Goal: Check status: Check status

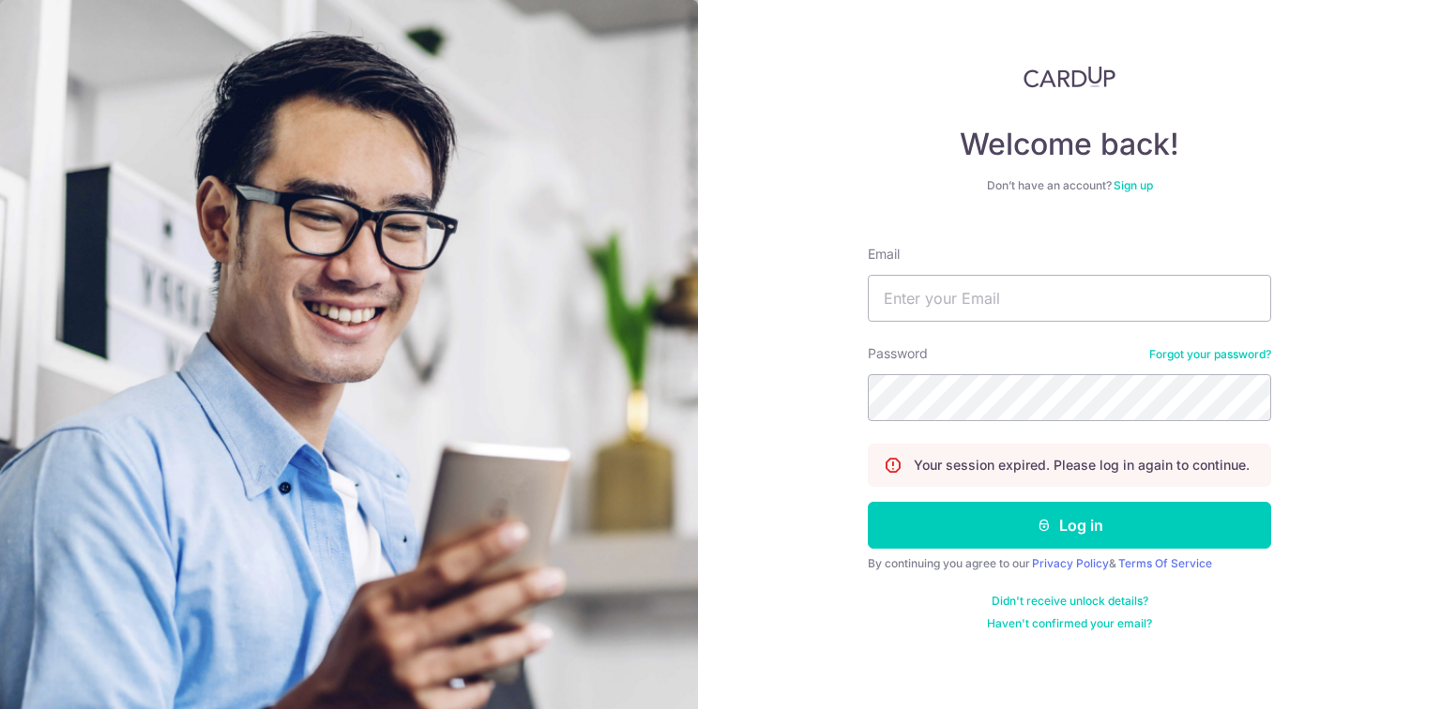
click at [1031, 327] on form "Email Password Forgot your password? Your session expired. Please log in again …" at bounding box center [1069, 431] width 403 height 401
click at [1036, 304] on input "Email" at bounding box center [1069, 298] width 403 height 47
type input "[EMAIL_ADDRESS][DOMAIN_NAME]"
click at [868, 502] on button "Log in" at bounding box center [1069, 525] width 403 height 47
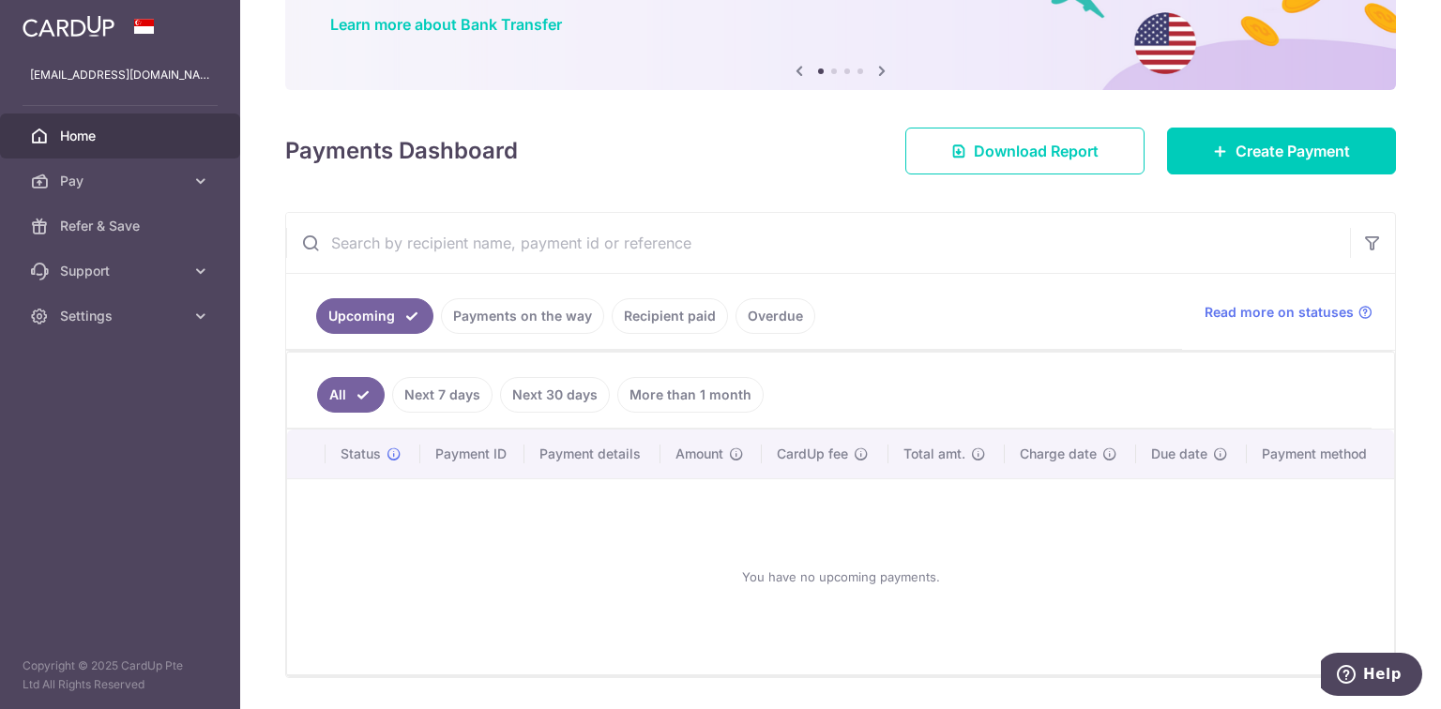
click at [552, 310] on link "Payments on the way" at bounding box center [522, 316] width 163 height 36
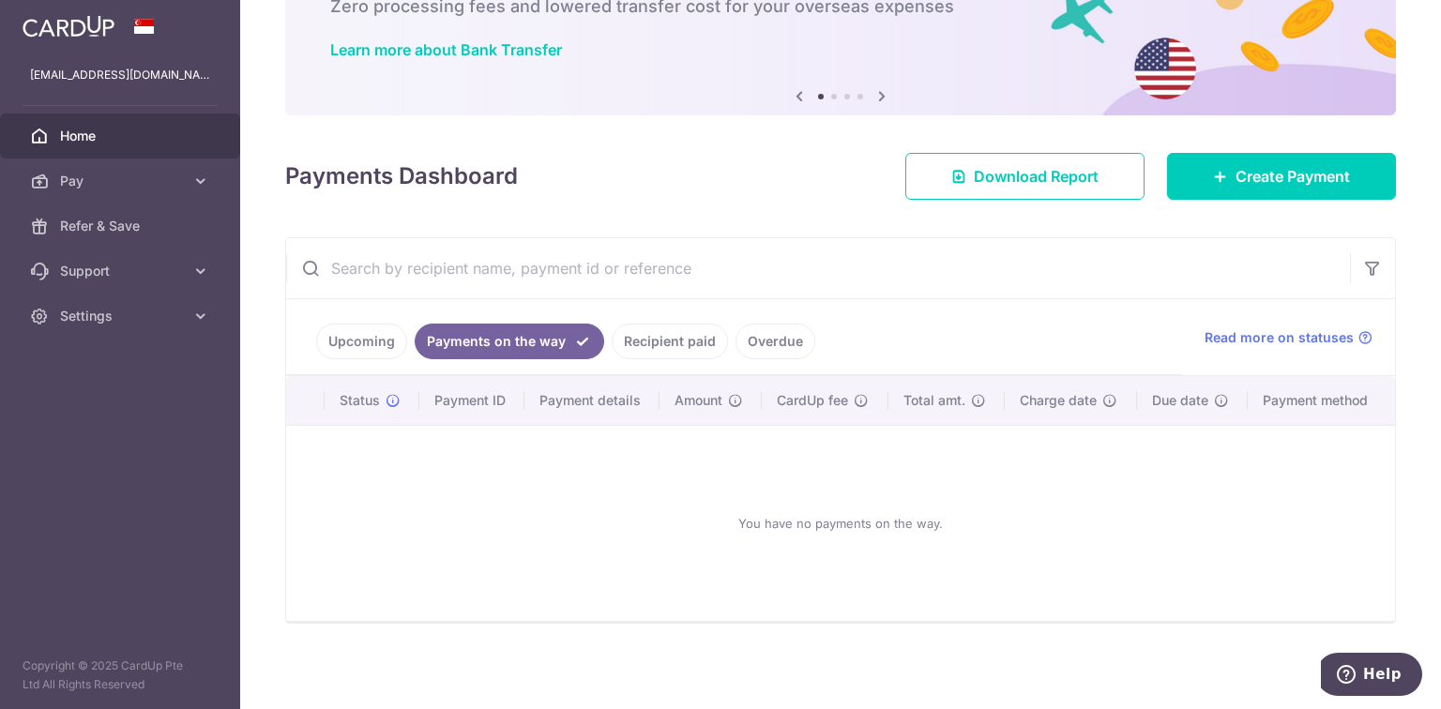
click at [683, 337] on link "Recipient paid" at bounding box center [670, 342] width 116 height 36
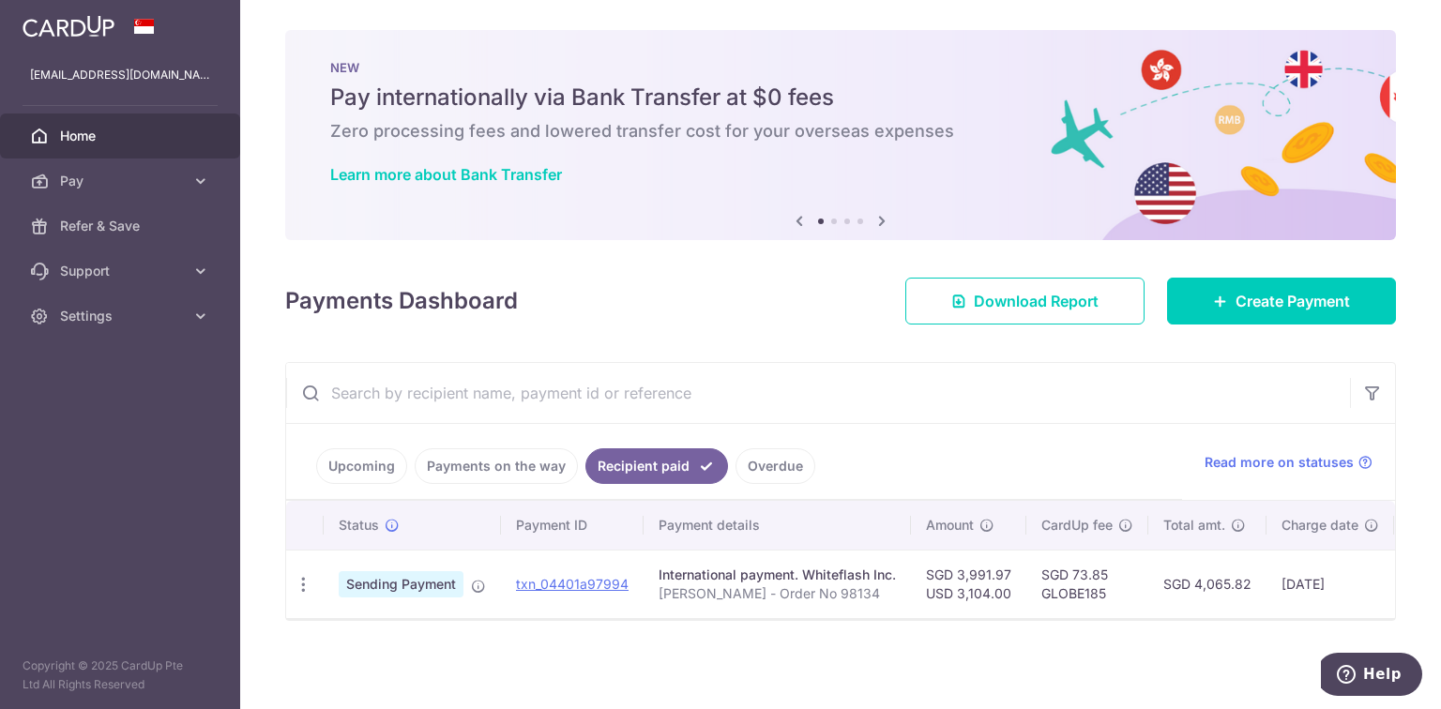
scroll to position [0, 244]
